Goal: Information Seeking & Learning: Check status

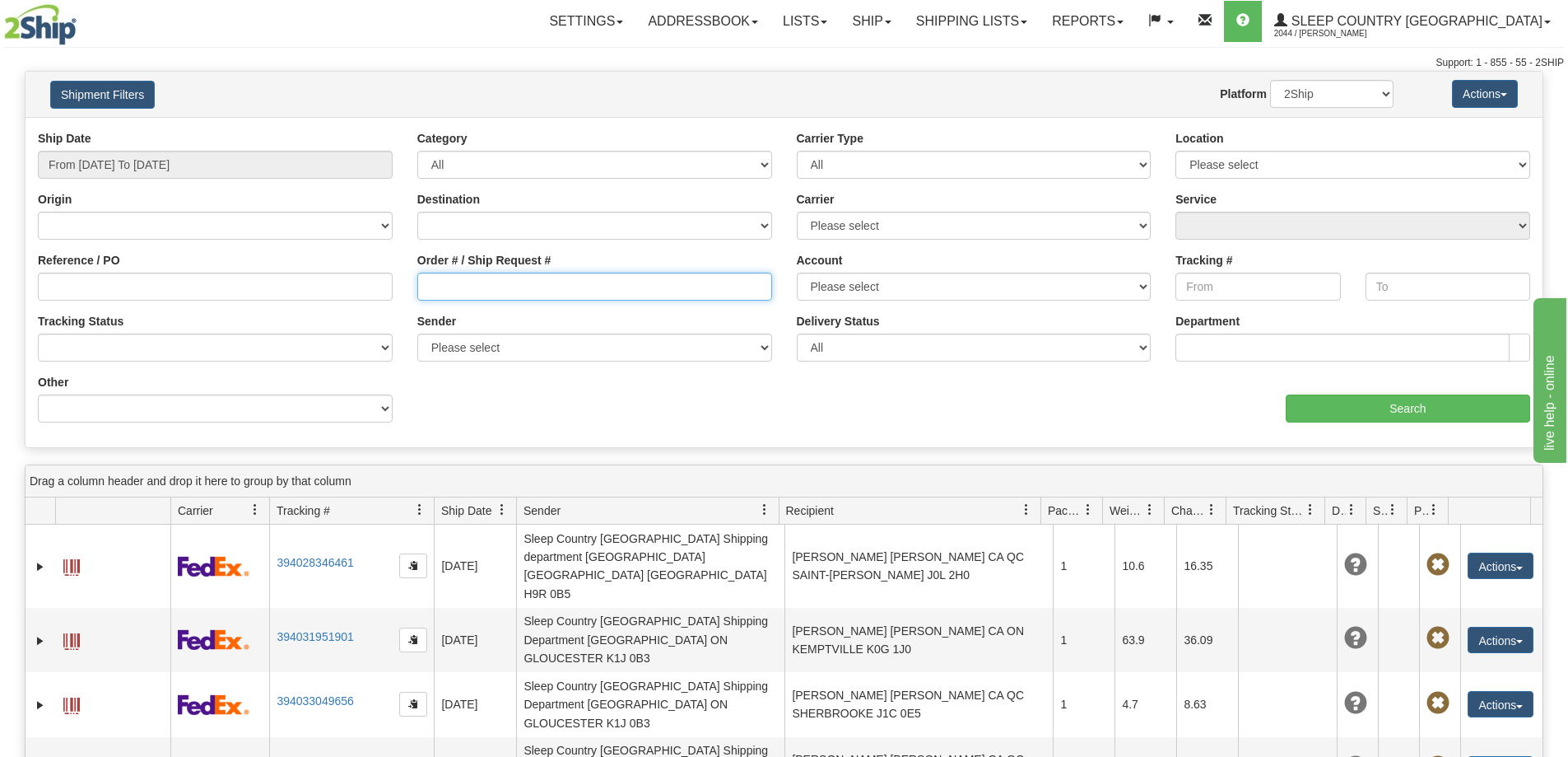
click at [544, 278] on input "Order # / Ship Request #" at bounding box center [595, 287] width 355 height 28
paste input "9023036000073"
type input "9023036000073"
click at [324, 163] on input "From 10/07/2025 To 10/08/2025" at bounding box center [216, 165] width 355 height 28
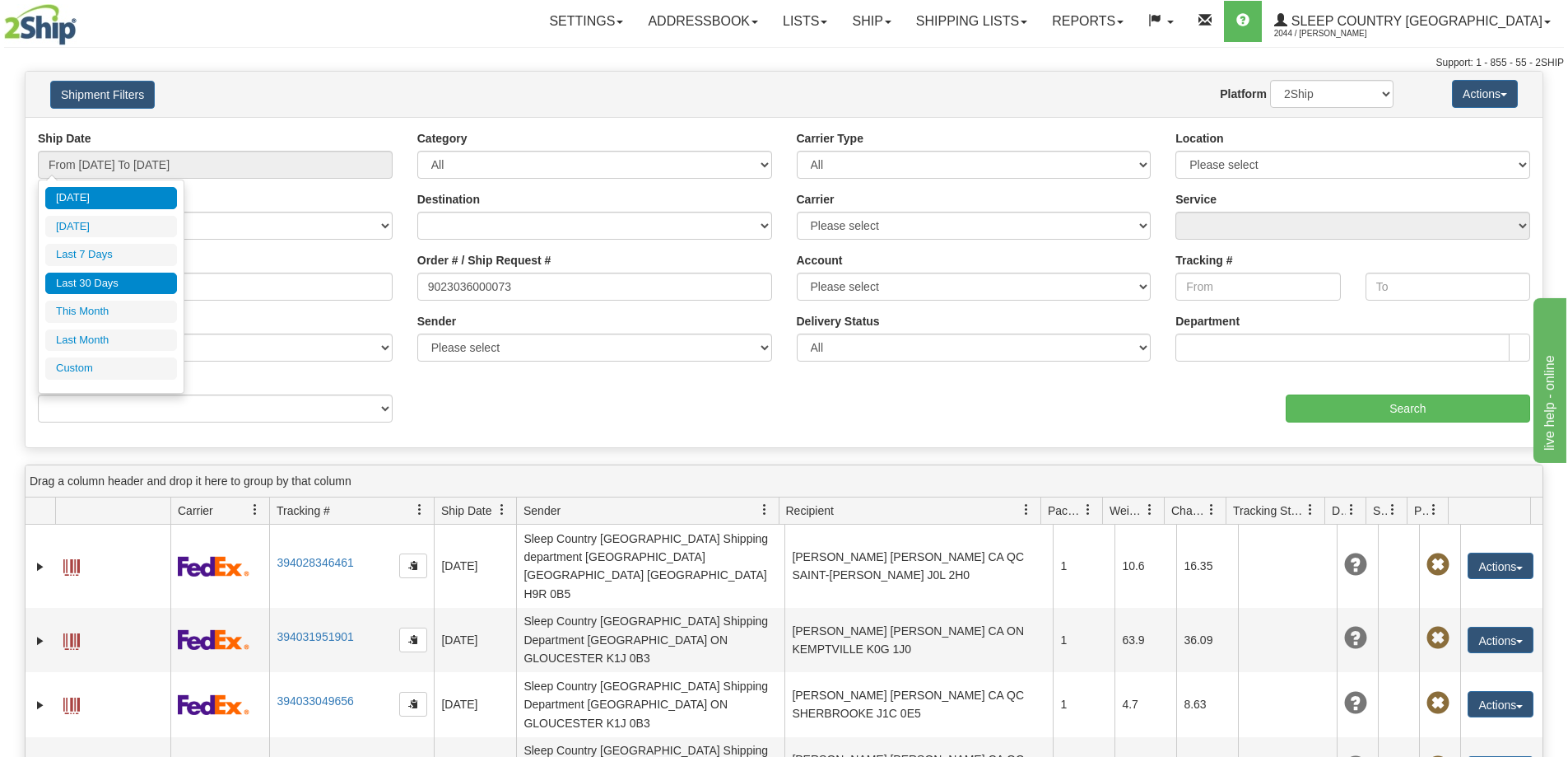
click at [103, 280] on li "Last 30 Days" at bounding box center [111, 284] width 131 height 22
type input "From 09/09/2025 To 10/08/2025"
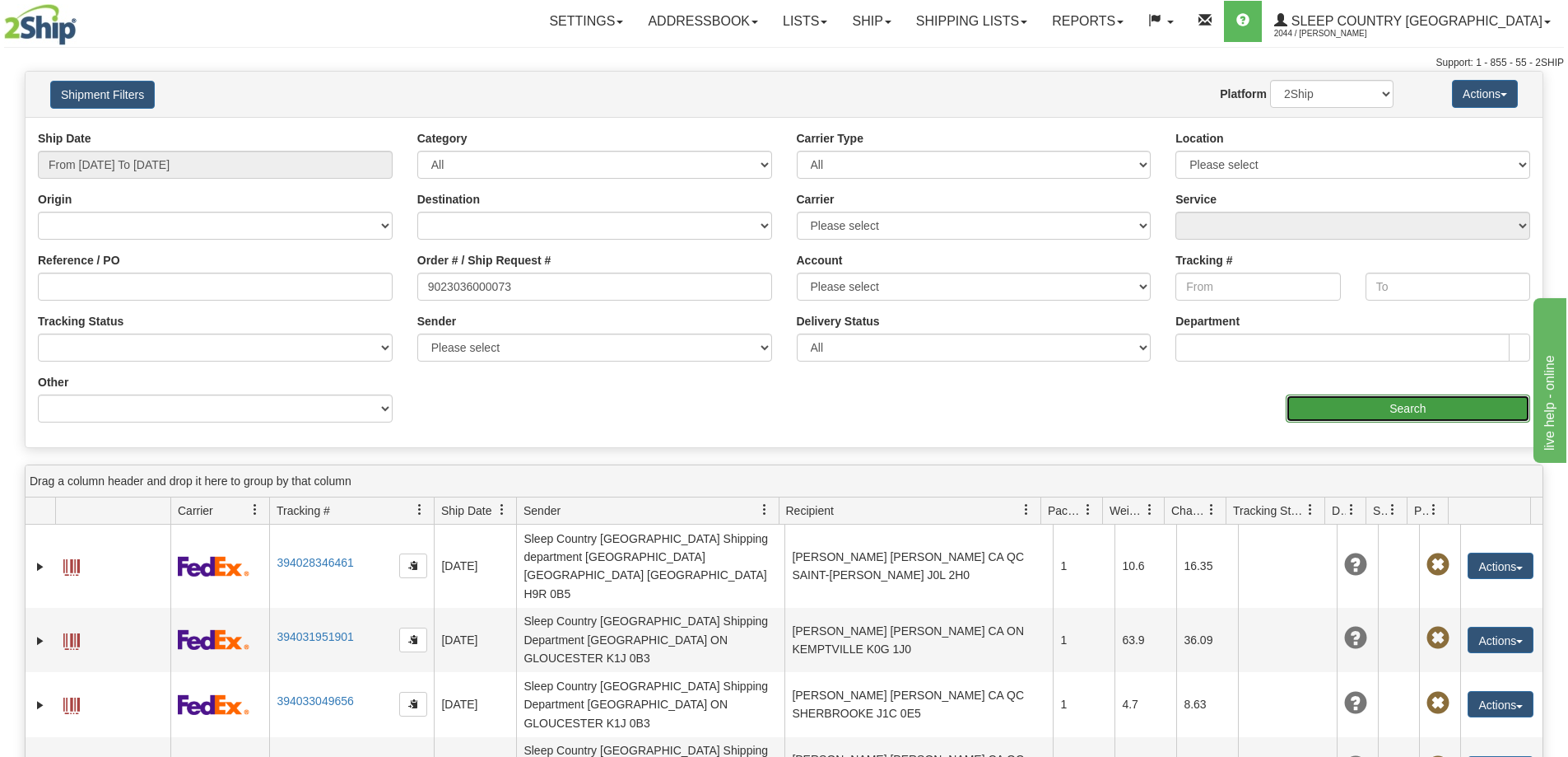
click at [1404, 407] on input "Search" at bounding box center [1408, 408] width 244 height 28
